Goal: Task Accomplishment & Management: Manage account settings

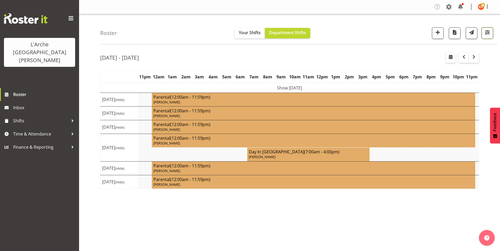
click at [486, 33] on span "button" at bounding box center [486, 32] width 7 height 7
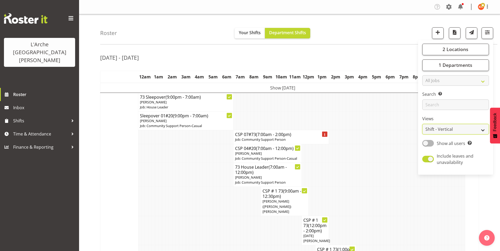
click at [433, 130] on select "Staff Role Shift - Horizontal Shift - Vertical Staff - Location" at bounding box center [455, 129] width 67 height 11
select select "staff"
click at [422, 124] on select "Staff Role Shift - Horizontal Shift - Vertical Staff - Location" at bounding box center [455, 129] width 67 height 11
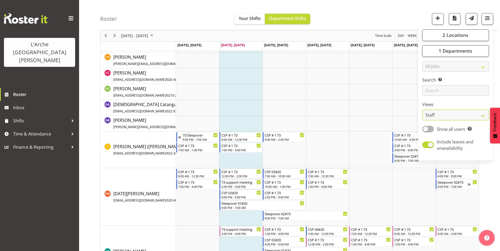
scroll to position [105, 0]
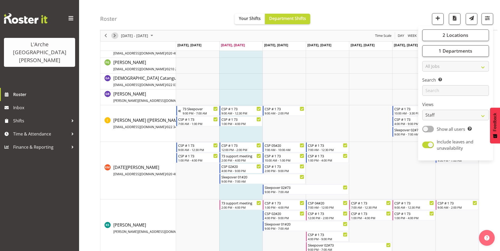
click at [116, 35] on span "Next" at bounding box center [114, 36] width 6 height 7
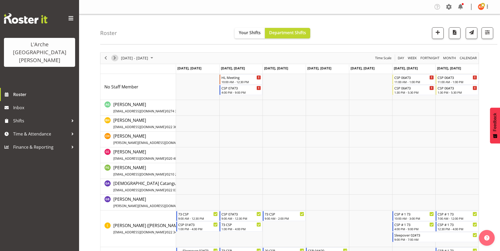
click at [115, 56] on span "Next" at bounding box center [114, 58] width 6 height 7
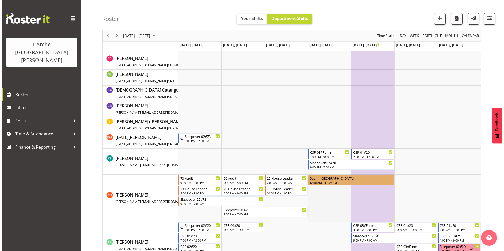
scroll to position [105, 0]
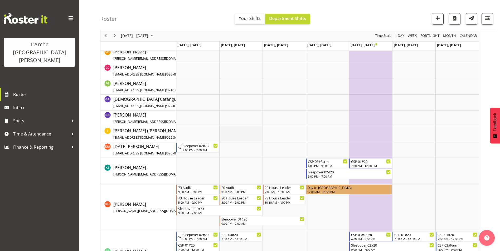
click at [233, 129] on td "Timeline Week of October 21, 2025" at bounding box center [240, 134] width 43 height 16
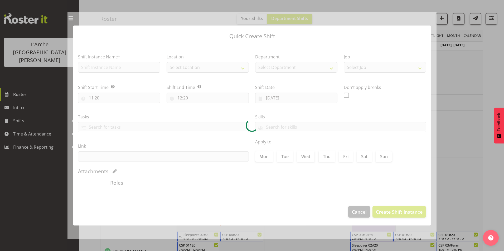
type input "[DATE]"
checkbox input "true"
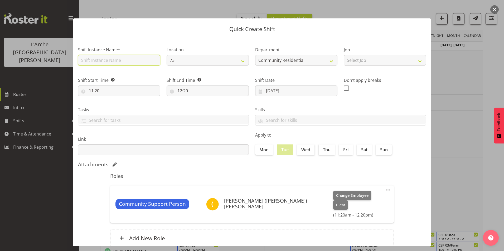
click at [87, 61] on input "text" at bounding box center [119, 60] width 82 height 11
type input "CSP # 1 73"
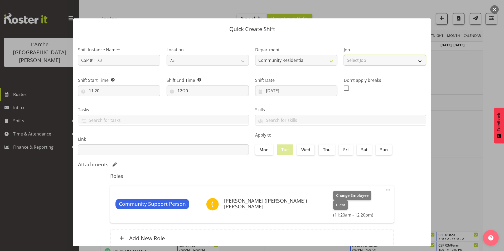
click at [389, 62] on select "Select Job Accounts Admin Art Coordinator Community Leader Community Support Pe…" at bounding box center [384, 60] width 82 height 11
select select "2"
click at [343, 55] on select "Select Job Accounts Admin Art Coordinator Community Leader Community Support Pe…" at bounding box center [384, 60] width 82 height 11
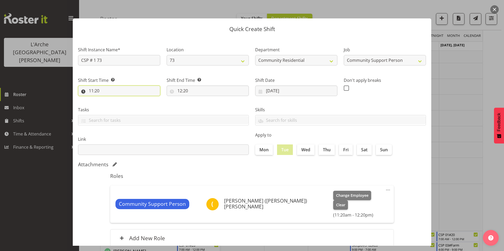
click at [91, 90] on input "11:20" at bounding box center [119, 91] width 82 height 11
click at [112, 101] on select "00 01 02 03 04 05 06 07 08 09 10 11 12 13 14 15 16 17 18 19 20 21 22 23" at bounding box center [114, 104] width 12 height 11
select select "9"
click at [108, 99] on select "00 01 02 03 04 05 06 07 08 09 10 11 12 13 14 15 16 17 18 19 20 21 22 23" at bounding box center [114, 104] width 12 height 11
type input "09:20"
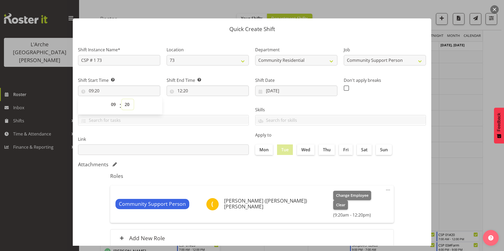
click at [129, 104] on select "00 01 02 03 04 05 06 07 08 09 10 11 12 13 14 15 16 17 18 19 20 21 22 23 24 25 2…" at bounding box center [128, 104] width 12 height 11
select select "0"
click at [122, 99] on select "00 01 02 03 04 05 06 07 08 09 10 11 12 13 14 15 16 17 18 19 20 21 22 23 24 25 2…" at bounding box center [128, 104] width 12 height 11
type input "09:00"
click at [179, 90] on input "12:20" at bounding box center [207, 91] width 82 height 11
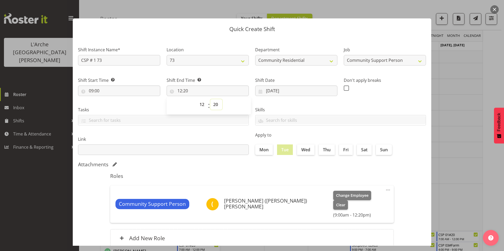
click at [216, 104] on select "00 01 02 03 04 05 06 07 08 09 10 11 12 13 14 15 16 17 18 19 20 21 22 23 24 25 2…" at bounding box center [216, 104] width 12 height 11
click at [213, 104] on select "00 01 02 03 04 05 06 07 08 09 10 11 12 13 14 15 16 17 18 19 20 21 22 23 24 25 2…" at bounding box center [216, 104] width 12 height 11
select select "0"
click at [210, 99] on select "00 01 02 03 04 05 06 07 08 09 10 11 12 13 14 15 16 17 18 19 20 21 22 23 24 25 2…" at bounding box center [216, 104] width 12 height 11
type input "12:00"
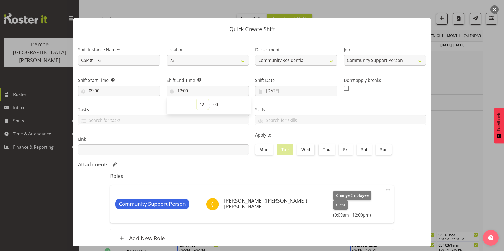
click at [201, 105] on select "00 01 02 03 04 05 06 07 08 09 10 11 12 13 14 15 16 17 18 19 20 21 22 23" at bounding box center [202, 104] width 12 height 11
select select "14"
click at [196, 99] on select "00 01 02 03 04 05 06 07 08 09 10 11 12 13 14 15 16 17 18 19 20 21 22 23" at bounding box center [202, 104] width 12 height 11
type input "14:00"
click at [224, 76] on div "Shift End Time Set the time of the day you wish this shift to finish 14:00 00 0…" at bounding box center [207, 84] width 88 height 29
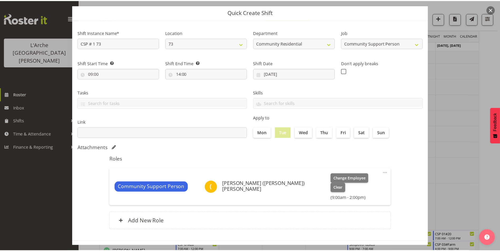
scroll to position [28, 0]
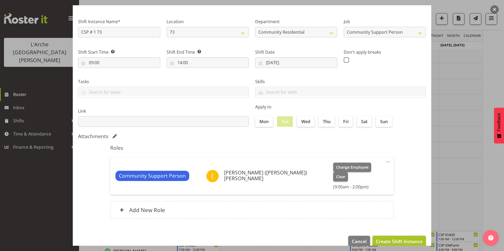
click at [398, 238] on span "Create Shift Instance" at bounding box center [399, 241] width 47 height 7
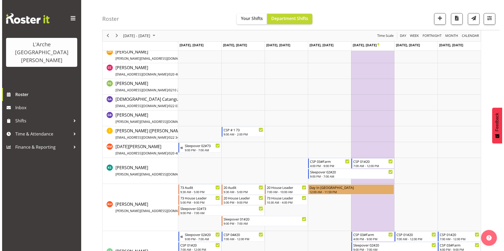
scroll to position [137, 0]
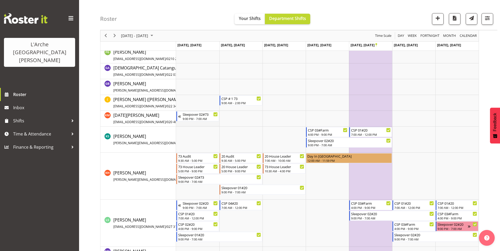
click at [211, 124] on td "Timeline Week of October 21, 2025" at bounding box center [197, 119] width 43 height 16
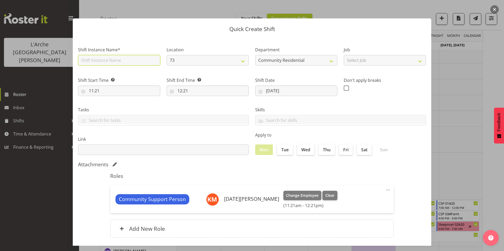
click at [103, 62] on input "text" at bounding box center [119, 60] width 82 height 11
type input "CSP # 1 73"
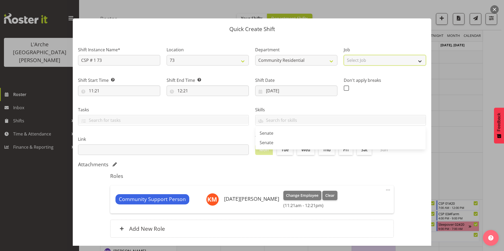
click at [384, 61] on select "Select Job Accounts Admin Art Coordinator Community Leader Community Support Pe…" at bounding box center [384, 60] width 82 height 11
select select "2"
click at [343, 55] on select "Select Job Accounts Admin Art Coordinator Community Leader Community Support Pe…" at bounding box center [384, 60] width 82 height 11
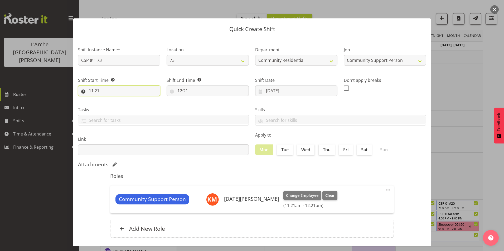
click at [92, 90] on input "11:21" at bounding box center [119, 91] width 82 height 11
click at [115, 103] on select "00 01 02 03 04 05 06 07 08 09 10 11 12 13 14 15 16 17 18 19 20 21 22 23" at bounding box center [114, 104] width 12 height 11
select select "7"
click at [108, 99] on select "00 01 02 03 04 05 06 07 08 09 10 11 12 13 14 15 16 17 18 19 20 21 22 23" at bounding box center [114, 104] width 12 height 11
type input "07:21"
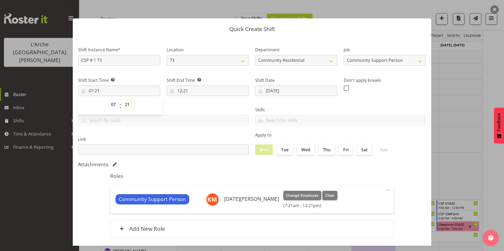
click at [127, 103] on select "00 01 02 03 04 05 06 07 08 09 10 11 12 13 14 15 16 17 18 19 20 21 22 23 24 25 2…" at bounding box center [128, 104] width 12 height 11
select select "0"
click at [122, 99] on select "00 01 02 03 04 05 06 07 08 09 10 11 12 13 14 15 16 17 18 19 20 21 22 23 24 25 2…" at bounding box center [128, 104] width 12 height 11
type input "07:00"
click at [181, 90] on input "12:21" at bounding box center [207, 91] width 82 height 11
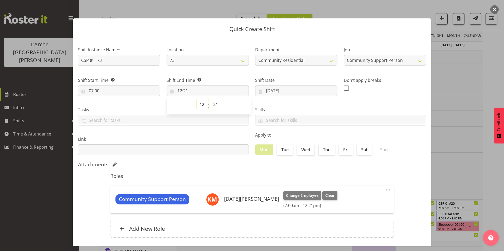
click at [200, 103] on select "00 01 02 03 04 05 06 07 08 09 10 11 12 13 14 15 16 17 18 19 20 21 22 23" at bounding box center [202, 104] width 12 height 11
select select "13"
click at [196, 99] on select "00 01 02 03 04 05 06 07 08 09 10 11 12 13 14 15 16 17 18 19 20 21 22 23" at bounding box center [202, 104] width 12 height 11
type input "13:21"
click at [215, 102] on select "00 01 02 03 04 05 06 07 08 09 10 11 12 13 14 15 16 17 18 19 20 21 22 23 24 25 2…" at bounding box center [216, 104] width 12 height 11
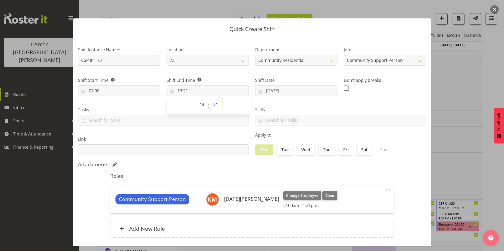
select select "0"
click at [210, 99] on select "00 01 02 03 04 05 06 07 08 09 10 11 12 13 14 15 16 17 18 19 20 21 22 23 24 25 2…" at bounding box center [216, 104] width 12 height 11
type input "13:00"
click at [345, 87] on span at bounding box center [345, 88] width 5 height 5
click at [345, 87] on input "checkbox" at bounding box center [344, 87] width 3 height 3
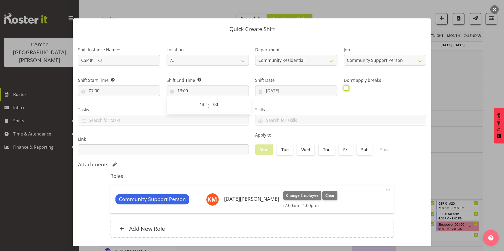
checkbox input "true"
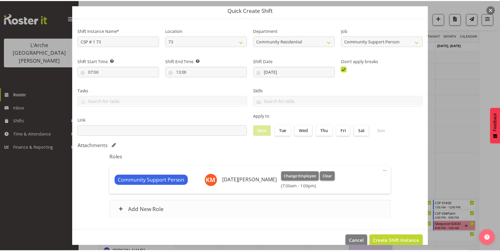
scroll to position [28, 0]
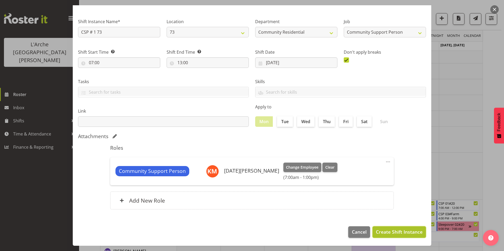
click at [376, 230] on span "Create Shift Instance" at bounding box center [399, 232] width 47 height 7
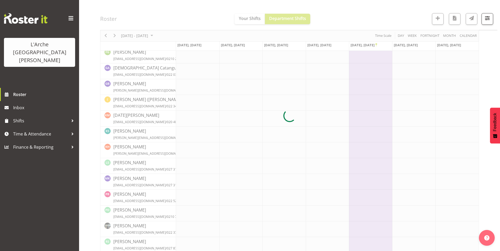
scroll to position [137, 0]
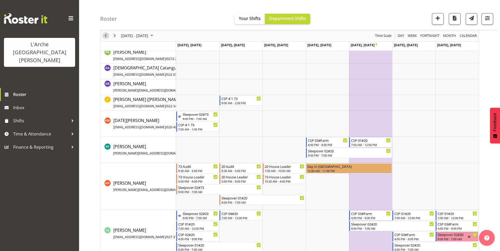
click at [105, 36] on span "Previous" at bounding box center [105, 36] width 6 height 7
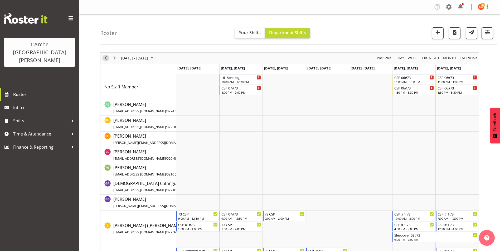
click at [106, 58] on span "Previous" at bounding box center [105, 58] width 6 height 7
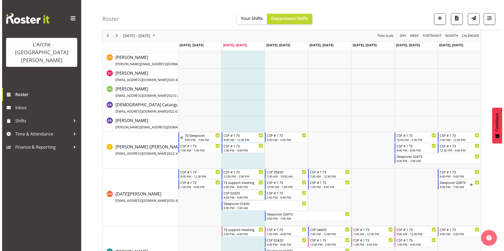
scroll to position [79, 0]
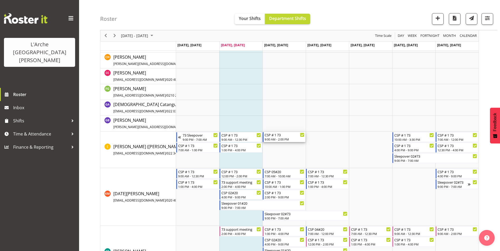
click at [278, 138] on div "9:00 AM - 2:00 PM" at bounding box center [284, 139] width 40 height 4
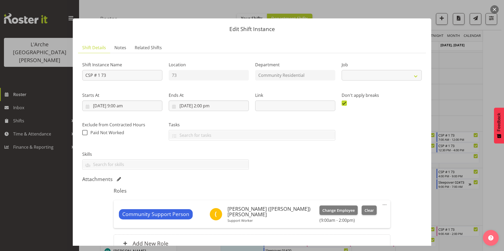
select select "2"
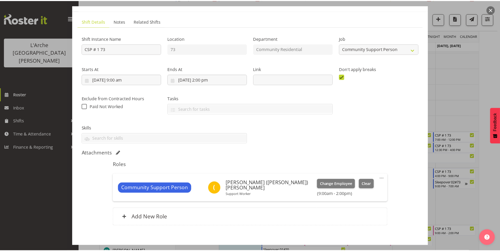
scroll to position [53, 0]
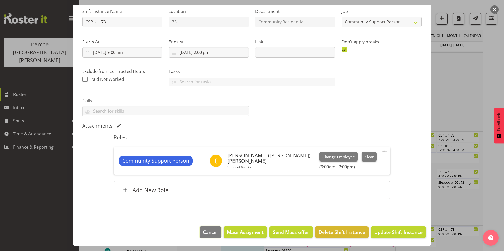
drag, startPoint x: 216, startPoint y: 233, endPoint x: 206, endPoint y: 176, distance: 57.4
click at [216, 232] on button "Cancel" at bounding box center [210, 232] width 22 height 12
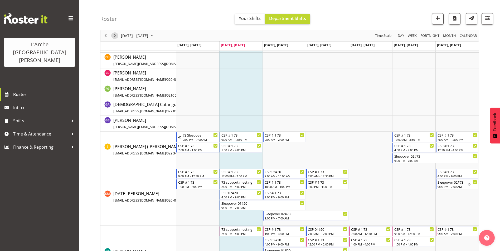
click at [115, 33] on span "Next" at bounding box center [114, 36] width 6 height 7
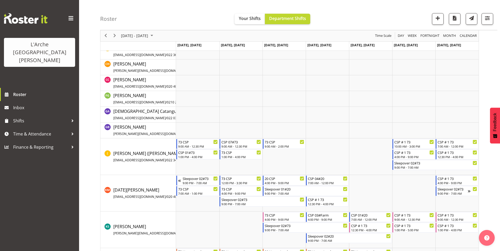
scroll to position [79, 0]
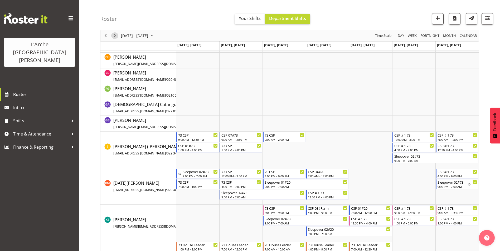
click at [113, 35] on span "Next" at bounding box center [114, 36] width 6 height 7
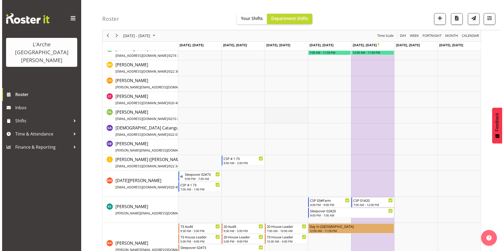
scroll to position [79, 0]
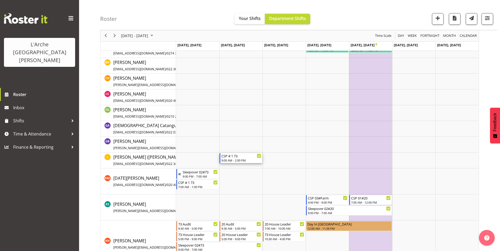
click at [240, 159] on div "9:00 AM - 2:00 PM" at bounding box center [241, 160] width 40 height 4
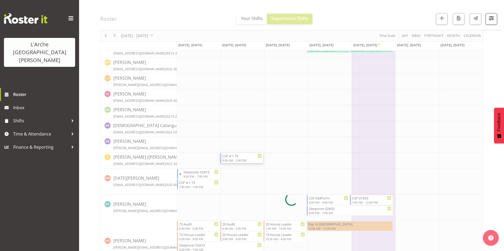
select select
select select "9"
select select "2025"
select select "14"
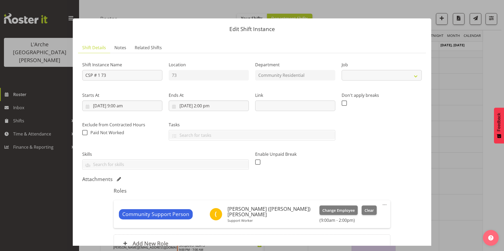
select select "2"
click at [204, 105] on input "[DATE] 2:00 pm" at bounding box center [209, 106] width 80 height 11
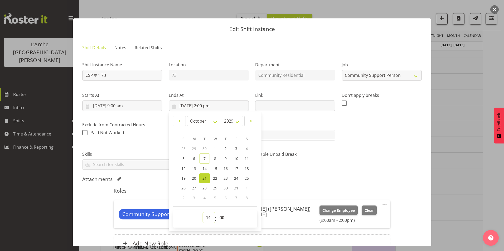
click at [210, 218] on select "00 01 02 03 04 05 06 07 08 09 10 11 12 13 14 15 16 17 18 19 20 21 22 23" at bounding box center [209, 218] width 12 height 11
select select "12"
click at [203, 213] on select "00 01 02 03 04 05 06 07 08 09 10 11 12 13 14 15 16 17 18 19 20 21 22 23" at bounding box center [209, 218] width 12 height 11
type input "[DATE] 12:00 pm"
click at [221, 217] on select "00 01 02 03 04 05 06 07 08 09 10 11 12 13 14 15 16 17 18 19 20 21 22 23 24 25 2…" at bounding box center [222, 218] width 12 height 11
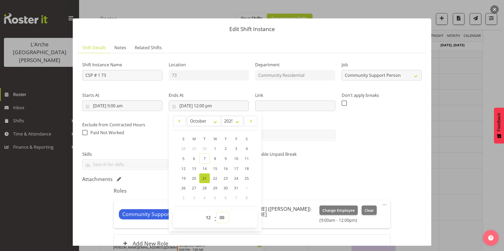
select select "30"
click at [216, 213] on select "00 01 02 03 04 05 06 07 08 09 10 11 12 13 14 15 16 17 18 19 20 21 22 23 24 25 2…" at bounding box center [222, 218] width 12 height 11
type input "[DATE] 12:30 pm"
click at [276, 175] on div "Shift Instance Name CSP # 1 73 Location 73 Department Community Residential Job…" at bounding box center [251, 158] width 339 height 202
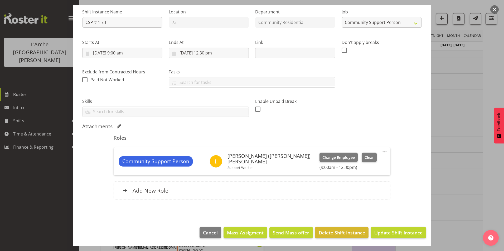
scroll to position [53, 0]
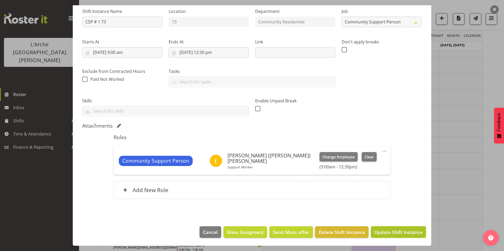
click at [395, 230] on span "Update Shift Instance" at bounding box center [398, 232] width 48 height 7
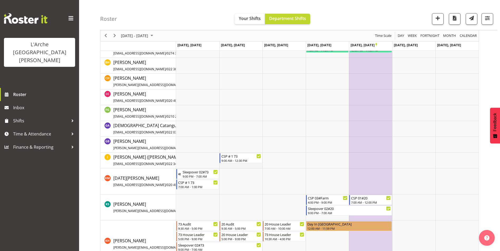
click at [249, 167] on td "Timeline Week of October 21, 2025" at bounding box center [240, 161] width 43 height 16
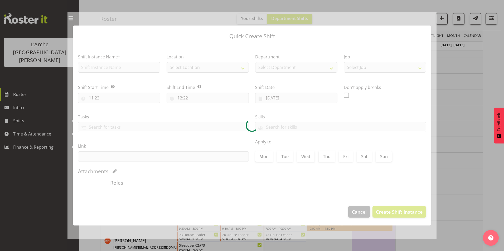
type input "[DATE]"
checkbox input "true"
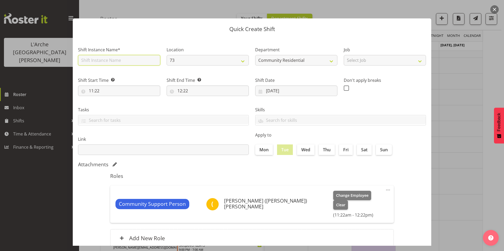
drag, startPoint x: 126, startPoint y: 57, endPoint x: 125, endPoint y: 61, distance: 4.0
click at [126, 57] on input "text" at bounding box center [119, 60] width 82 height 11
type input "CSP # 1 73"
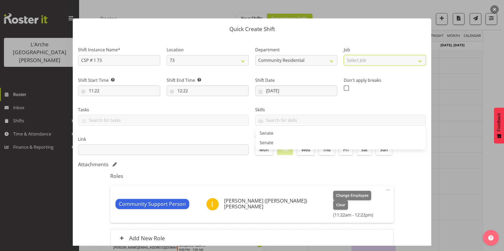
drag, startPoint x: 357, startPoint y: 61, endPoint x: 359, endPoint y: 66, distance: 6.0
click at [357, 61] on select "Select Job Accounts Admin Art Coordinator Community Leader Community Support Pe…" at bounding box center [384, 60] width 82 height 11
select select "2"
click at [343, 55] on select "Select Job Accounts Admin Art Coordinator Community Leader Community Support Pe…" at bounding box center [384, 60] width 82 height 11
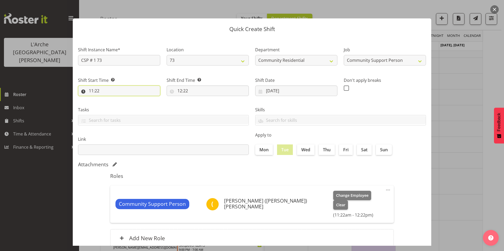
click at [92, 89] on input "11:22" at bounding box center [119, 91] width 82 height 11
click at [113, 105] on select "00 01 02 03 04 05 06 07 08 09 10 11 12 13 14 15 16 17 18 19 20 21 22 23" at bounding box center [114, 104] width 12 height 11
select select "13"
click at [108, 99] on select "00 01 02 03 04 05 06 07 08 09 10 11 12 13 14 15 16 17 18 19 20 21 22 23" at bounding box center [114, 104] width 12 height 11
type input "13:22"
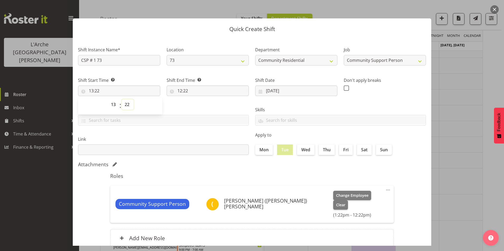
click at [126, 103] on select "00 01 02 03 04 05 06 07 08 09 10 11 12 13 14 15 16 17 18 19 20 21 22 23 24 25 2…" at bounding box center [128, 104] width 12 height 11
select select "0"
click at [122, 99] on select "00 01 02 03 04 05 06 07 08 09 10 11 12 13 14 15 16 17 18 19 20 21 22 23 24 25 2…" at bounding box center [128, 104] width 12 height 11
type input "13:00"
click at [180, 91] on input "12:22" at bounding box center [207, 91] width 82 height 11
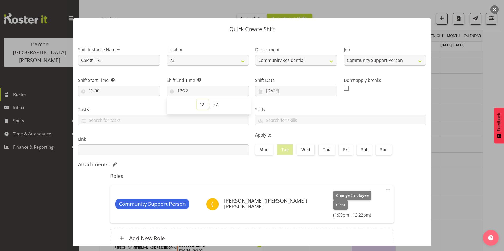
click at [201, 105] on select "00 01 02 03 04 05 06 07 08 09 10 11 12 13 14 15 16 17 18 19 20 21 22 23" at bounding box center [202, 104] width 12 height 11
select select "14"
click at [196, 99] on select "00 01 02 03 04 05 06 07 08 09 10 11 12 13 14 15 16 17 18 19 20 21 22 23" at bounding box center [202, 104] width 12 height 11
type input "14:22"
click at [202, 104] on select "00 01 02 03 04 05 06 07 08 09 10 11 12 13 14 15 16 17 18 19 20 21 22 23" at bounding box center [202, 104] width 12 height 11
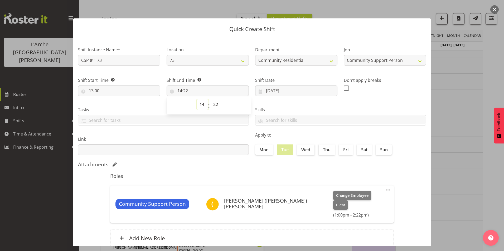
select select "16"
click at [196, 99] on select "00 01 02 03 04 05 06 07 08 09 10 11 12 13 14 15 16 17 18 19 20 21 22 23" at bounding box center [202, 104] width 12 height 11
type input "16:22"
click at [215, 101] on select "00 01 02 03 04 05 06 07 08 09 10 11 12 13 14 15 16 17 18 19 20 21 22 23 24 25 2…" at bounding box center [216, 104] width 12 height 11
select select "0"
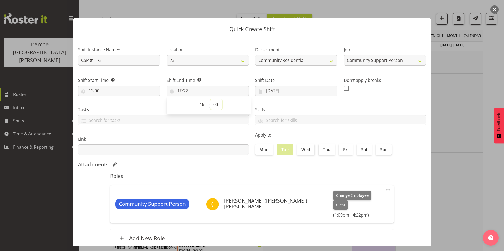
click at [210, 99] on select "00 01 02 03 04 05 06 07 08 09 10 11 12 13 14 15 16 17 18 19 20 21 22 23 24 25 2…" at bounding box center [216, 104] width 12 height 11
type input "16:00"
click at [344, 86] on span at bounding box center [345, 88] width 5 height 5
click at [344, 86] on input "checkbox" at bounding box center [344, 87] width 3 height 3
checkbox input "true"
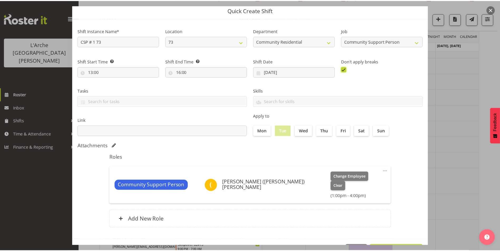
scroll to position [28, 0]
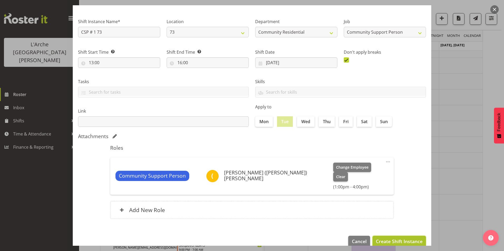
click at [398, 238] on span "Create Shift Instance" at bounding box center [399, 241] width 47 height 7
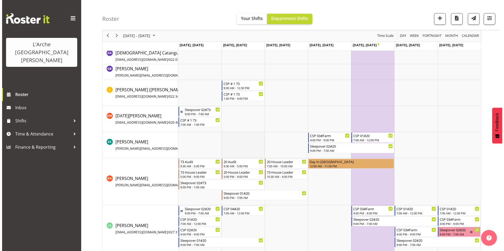
scroll to position [132, 0]
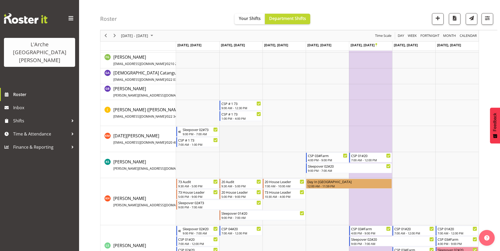
click at [235, 137] on td "Timeline Week of October 21, 2025" at bounding box center [240, 139] width 43 height 26
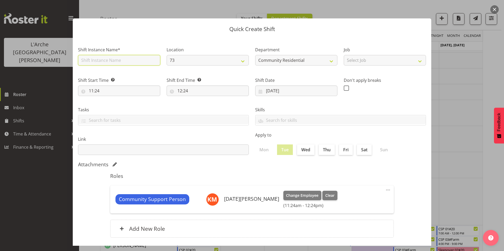
click at [109, 60] on input "text" at bounding box center [119, 60] width 82 height 11
type input "CSP # 1 73"
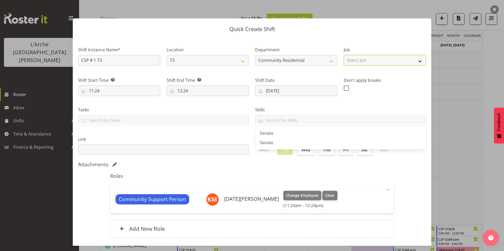
click at [383, 58] on select "Select Job Accounts Admin Art Coordinator Community Leader Community Support Pe…" at bounding box center [384, 60] width 82 height 11
select select "2"
click at [343, 55] on select "Select Job Accounts Admin Art Coordinator Community Leader Community Support Pe…" at bounding box center [384, 60] width 82 height 11
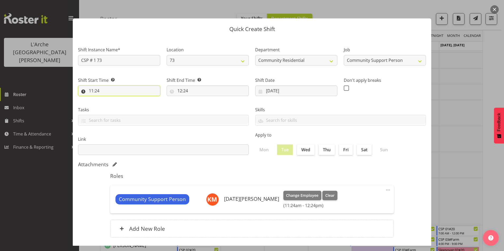
click at [91, 88] on input "11:24" at bounding box center [119, 91] width 82 height 11
click at [114, 104] on select "00 01 02 03 04 05 06 07 08 09 10 11 12 13 14 15 16 17 18 19 20 21 22 23" at bounding box center [114, 104] width 12 height 11
select select "12"
click at [108, 99] on select "00 01 02 03 04 05 06 07 08 09 10 11 12 13 14 15 16 17 18 19 20 21 22 23" at bounding box center [114, 104] width 12 height 11
type input "12:24"
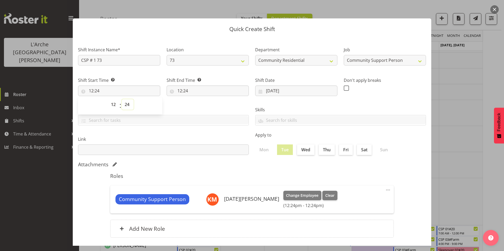
click at [128, 102] on select "00 01 02 03 04 05 06 07 08 09 10 11 12 13 14 15 16 17 18 19 20 21 22 23 24 25 2…" at bounding box center [128, 104] width 12 height 11
select select "0"
click at [122, 99] on select "00 01 02 03 04 05 06 07 08 09 10 11 12 13 14 15 16 17 18 19 20 21 22 23 24 25 2…" at bounding box center [128, 104] width 12 height 11
type input "12:00"
click at [179, 90] on input "12:24" at bounding box center [207, 91] width 82 height 11
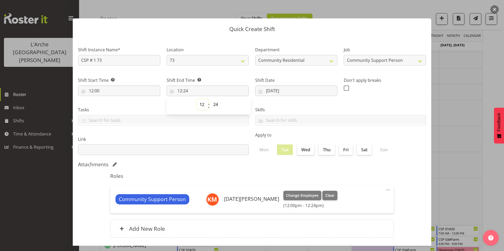
click at [201, 105] on select "00 01 02 03 04 05 06 07 08 09 10 11 12 13 14 15 16 17 18 19 20 21 22 23" at bounding box center [202, 104] width 12 height 11
select select "16"
click at [196, 99] on select "00 01 02 03 04 05 06 07 08 09 10 11 12 13 14 15 16 17 18 19 20 21 22 23" at bounding box center [202, 104] width 12 height 11
type input "16:24"
click at [214, 103] on select "00 01 02 03 04 05 06 07 08 09 10 11 12 13 14 15 16 17 18 19 20 21 22 23 24 25 2…" at bounding box center [216, 104] width 12 height 11
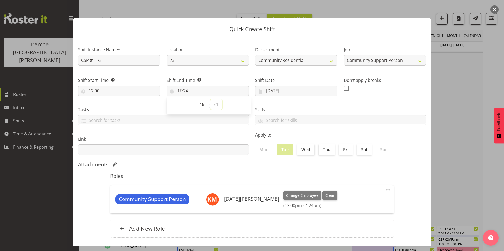
select select "0"
click at [210, 99] on select "00 01 02 03 04 05 06 07 08 09 10 11 12 13 14 15 16 17 18 19 20 21 22 23 24 25 2…" at bounding box center [216, 104] width 12 height 11
type input "16:00"
click at [343, 88] on span at bounding box center [345, 88] width 5 height 5
click at [343, 88] on input "checkbox" at bounding box center [344, 87] width 3 height 3
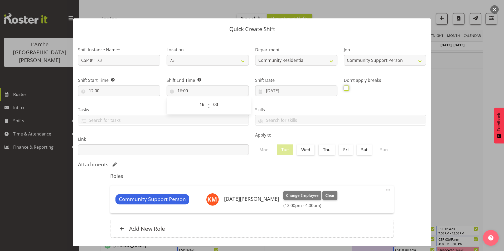
checkbox input "true"
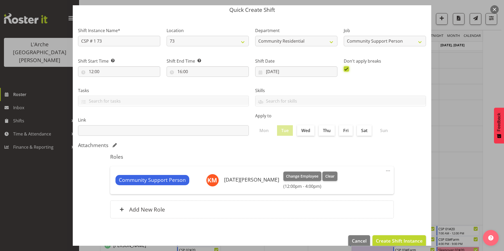
scroll to position [28, 0]
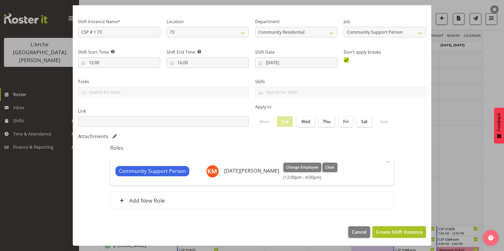
click at [384, 230] on span "Create Shift Instance" at bounding box center [399, 232] width 47 height 7
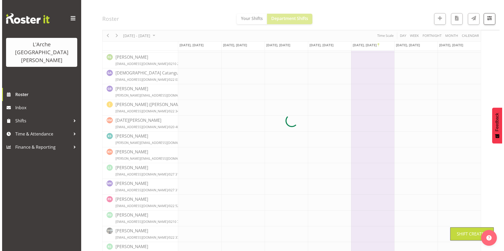
scroll to position [132, 0]
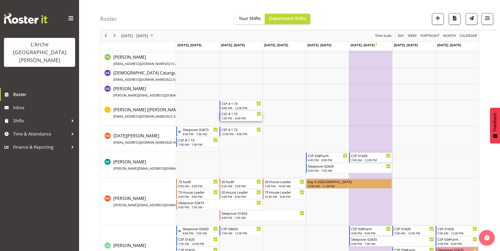
click at [245, 117] on div "1:00 PM - 4:00 PM" at bounding box center [241, 118] width 40 height 4
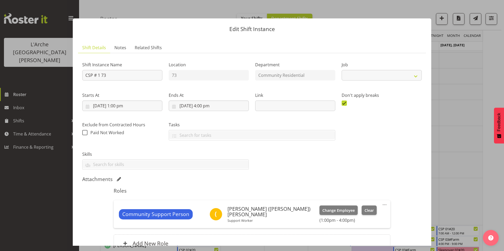
select select "2"
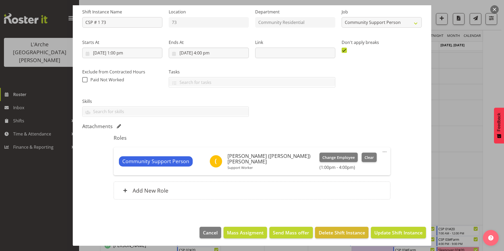
scroll to position [53, 0]
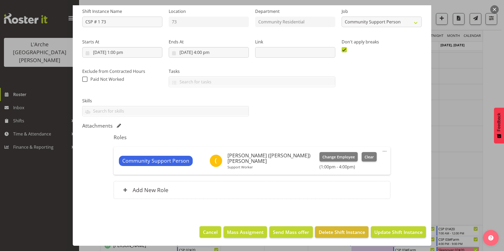
click at [203, 229] on span "Cancel" at bounding box center [210, 232] width 15 height 7
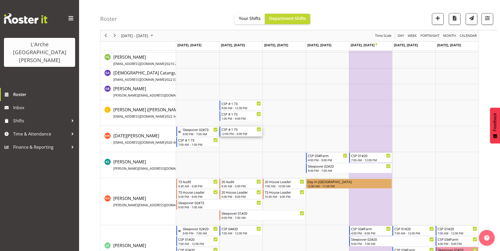
click at [244, 135] on div "12:00 PM - 4:00 PM" at bounding box center [241, 134] width 40 height 4
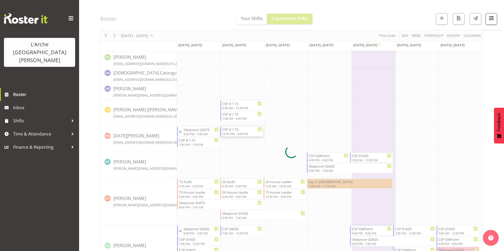
select select "2"
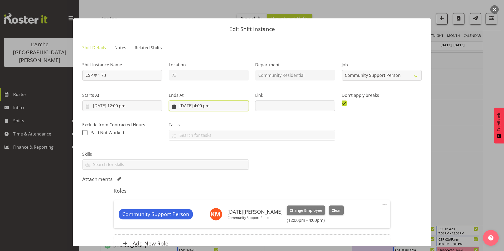
click at [204, 107] on input "[DATE] 4:00 pm" at bounding box center [209, 106] width 80 height 11
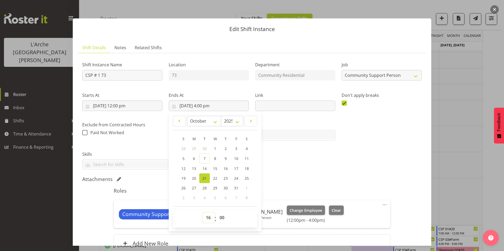
click at [207, 218] on select "00 01 02 03 04 05 06 07 08 09 10 11 12 13 14 15 16 17 18 19 20 21 22 23" at bounding box center [209, 218] width 12 height 11
select select "21"
click at [203, 213] on select "00 01 02 03 04 05 06 07 08 09 10 11 12 13 14 15 16 17 18 19 20 21 22 23" at bounding box center [209, 218] width 12 height 11
type input "[DATE] 9:00 pm"
click at [283, 169] on div "Shift Instance Name CSP # 1 73 Location 73 Department Community Residential Job…" at bounding box center [251, 113] width 345 height 119
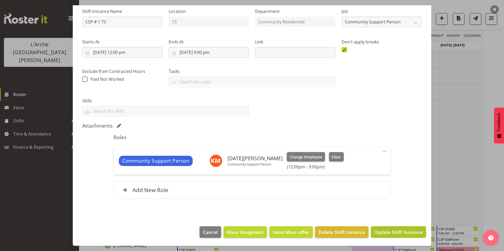
click at [379, 229] on span "Update Shift Instance" at bounding box center [398, 232] width 48 height 7
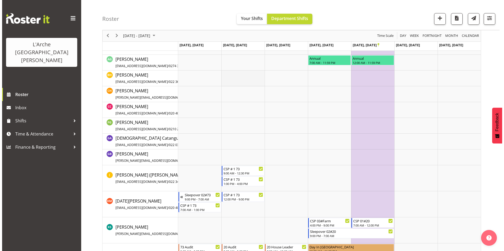
scroll to position [0, 0]
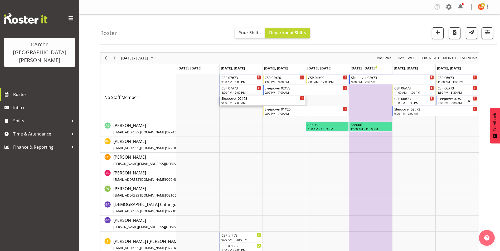
click at [265, 101] on div "9:00 PM - 7:00 AM" at bounding box center [262, 103] width 83 height 4
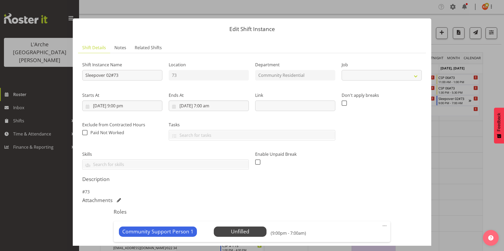
select select "2"
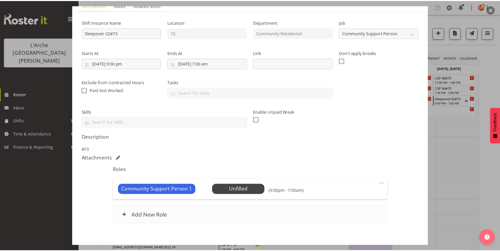
scroll to position [67, 0]
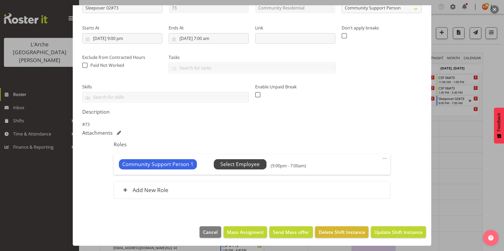
click at [232, 165] on span "Select Employee" at bounding box center [239, 165] width 39 height 8
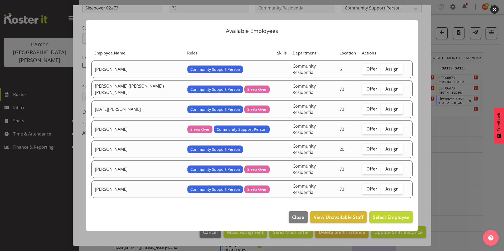
click at [385, 111] on span "Assign" at bounding box center [391, 108] width 13 height 5
click at [382, 111] on input "Assign" at bounding box center [382, 108] width 3 height 3
checkbox input "true"
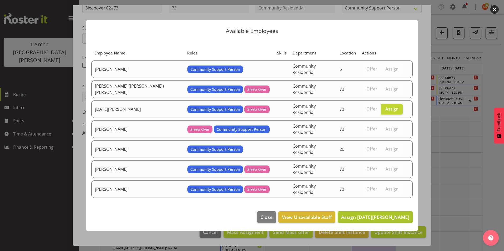
click at [377, 214] on span "Assign [DATE][PERSON_NAME]" at bounding box center [375, 217] width 68 height 6
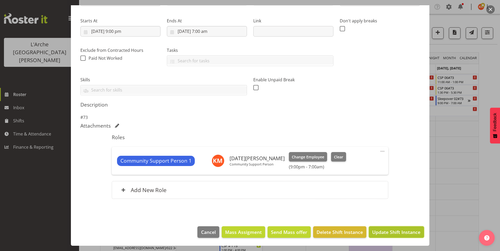
click at [380, 233] on span "Update Shift Instance" at bounding box center [396, 232] width 48 height 7
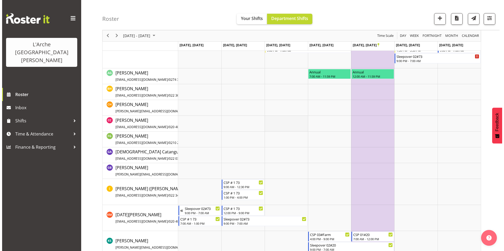
scroll to position [0, 0]
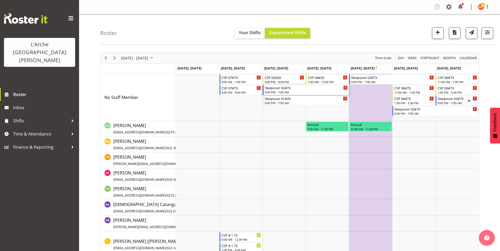
click at [289, 89] on div "Sleepover 02#73" at bounding box center [305, 87] width 83 height 5
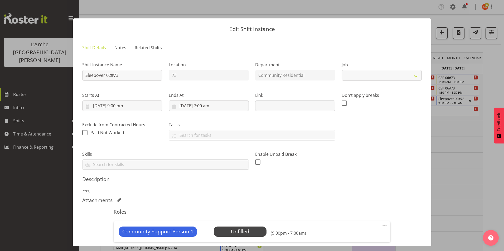
select select "2"
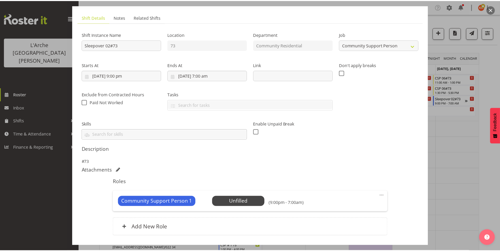
scroll to position [67, 0]
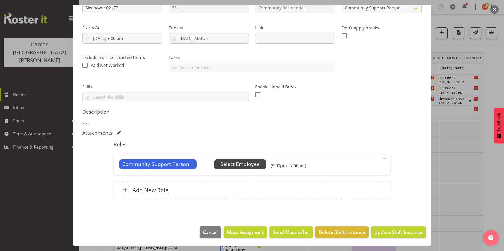
click at [238, 163] on span "Select Employee" at bounding box center [239, 165] width 39 height 8
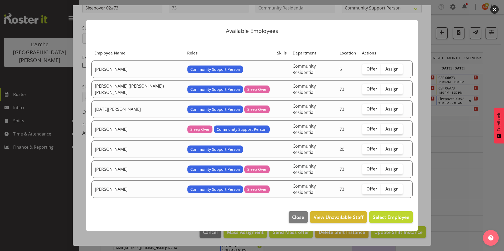
click at [385, 128] on span "Assign" at bounding box center [391, 128] width 13 height 5
click at [381, 128] on input "Assign" at bounding box center [382, 128] width 3 height 3
checkbox input "true"
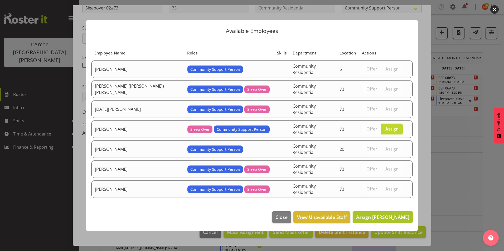
click at [385, 214] on span "Assign [PERSON_NAME]" at bounding box center [382, 217] width 53 height 6
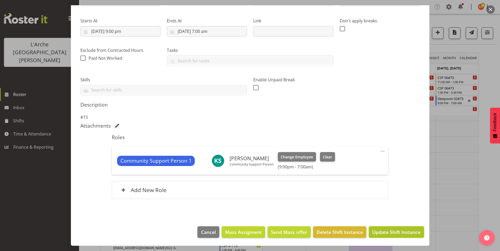
click at [378, 230] on span "Update Shift Instance" at bounding box center [396, 232] width 48 height 7
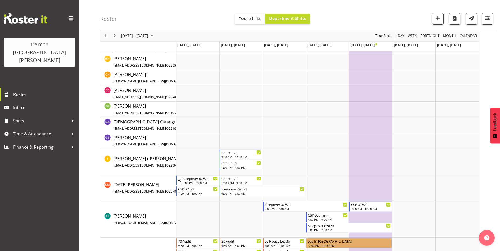
scroll to position [105, 0]
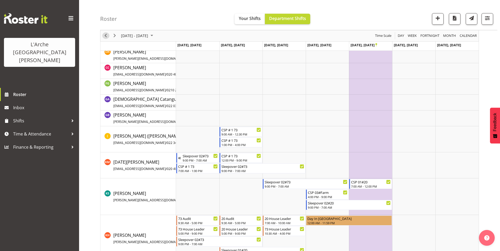
click at [106, 33] on span "Previous" at bounding box center [105, 36] width 6 height 7
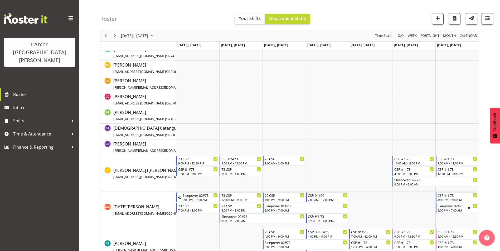
scroll to position [53, 0]
